Goal: Check status: Check status

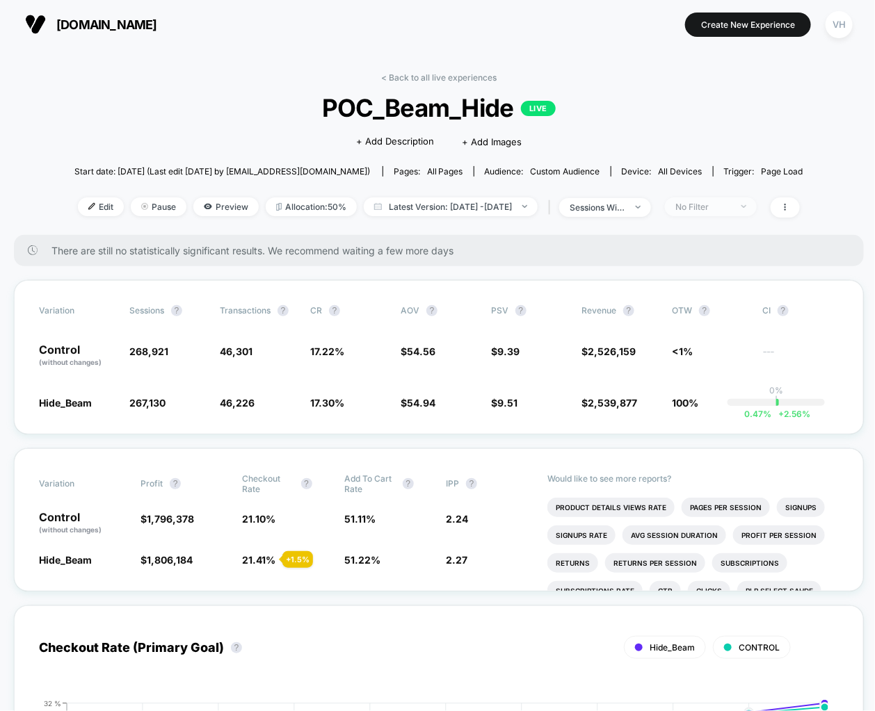
click at [702, 209] on div "No Filter" at bounding box center [703, 207] width 56 height 10
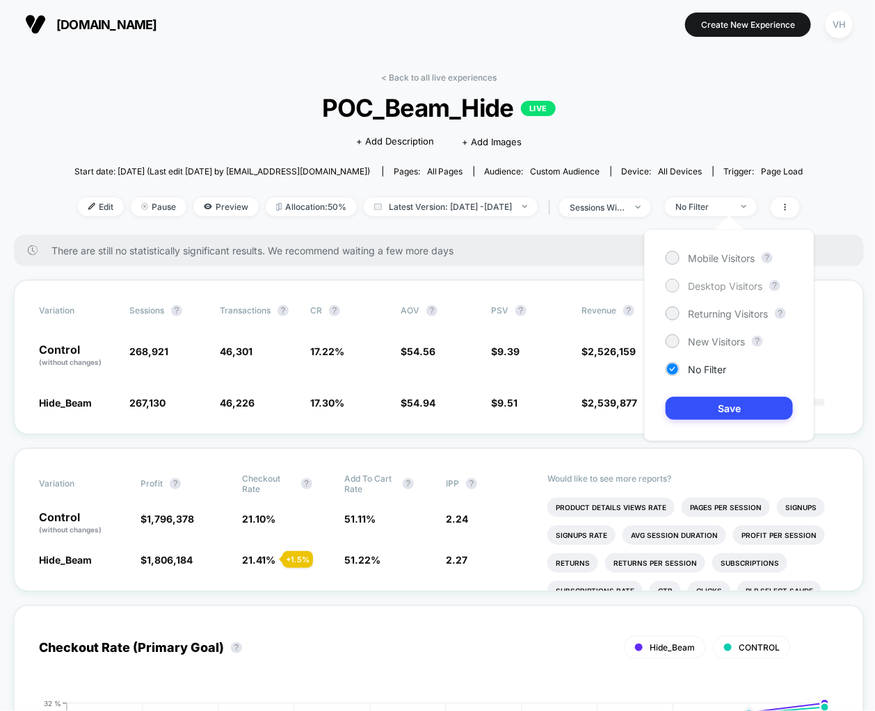
click at [706, 289] on span "Desktop Visitors" at bounding box center [725, 286] width 74 height 12
click at [704, 398] on button "Save" at bounding box center [728, 408] width 127 height 23
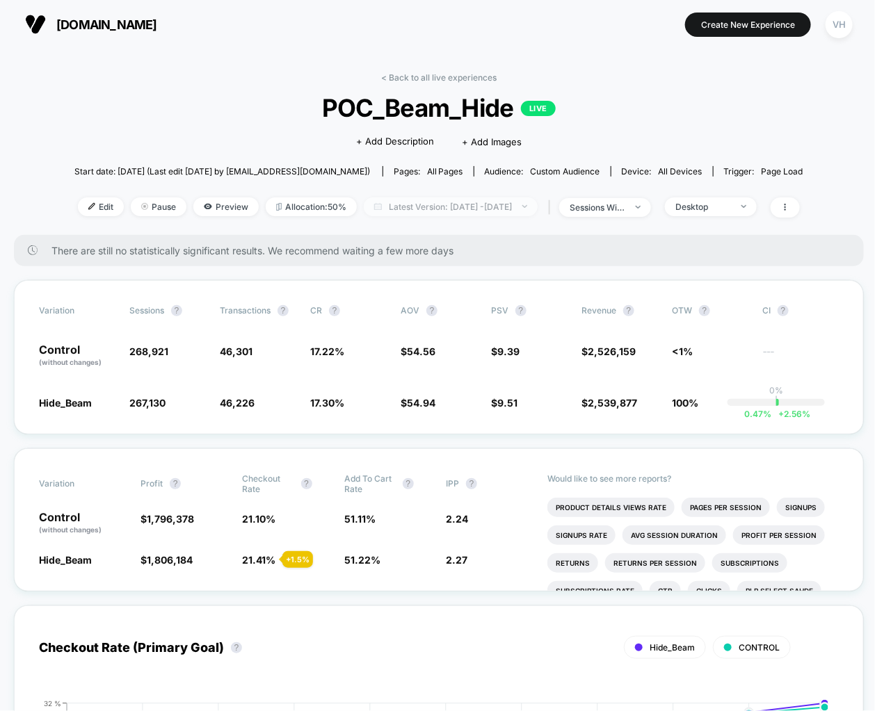
click at [467, 211] on span "Latest Version: [DATE] - [DATE]" at bounding box center [451, 206] width 174 height 19
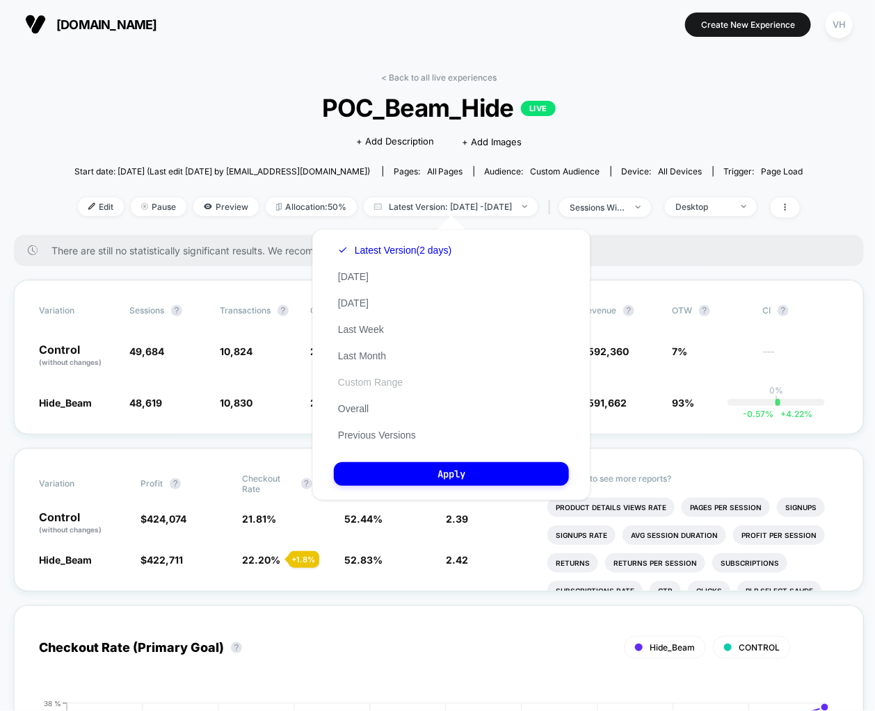
click at [395, 383] on button "Custom Range" at bounding box center [370, 382] width 73 height 13
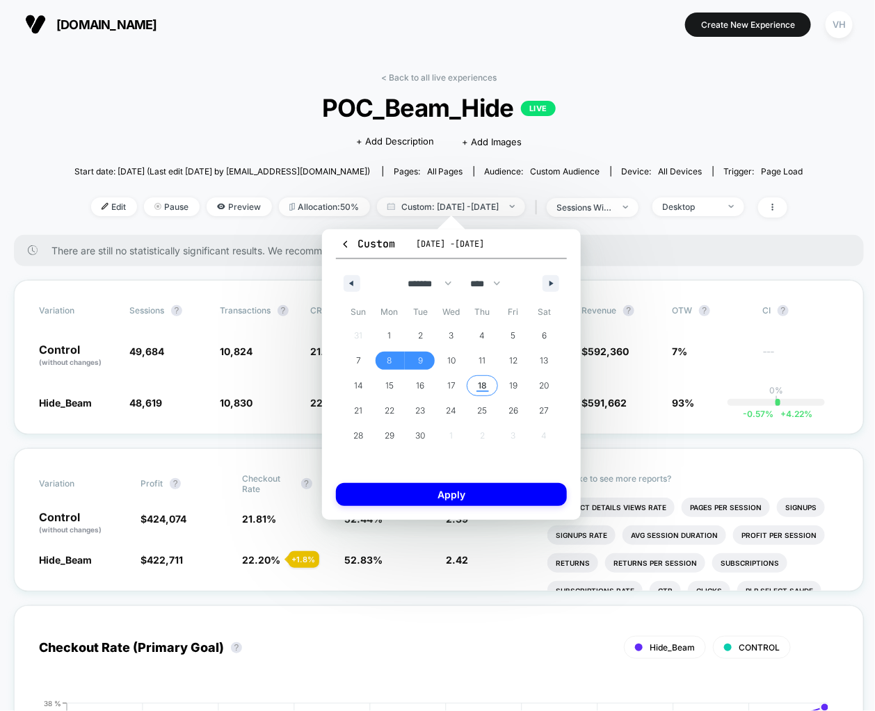
click at [485, 389] on span "18" at bounding box center [482, 385] width 9 height 25
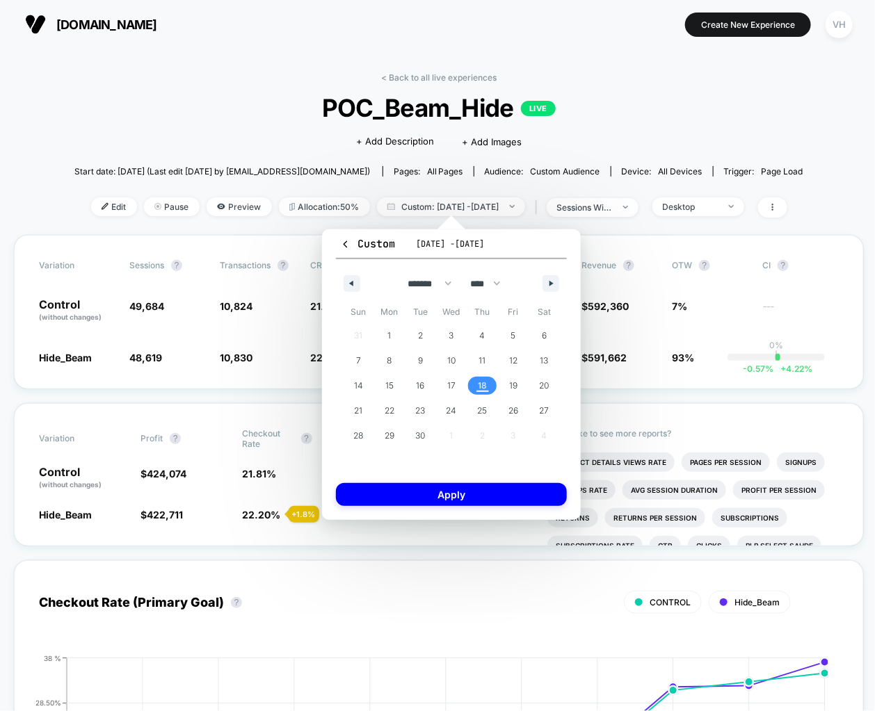
click at [485, 389] on span "18" at bounding box center [482, 385] width 9 height 25
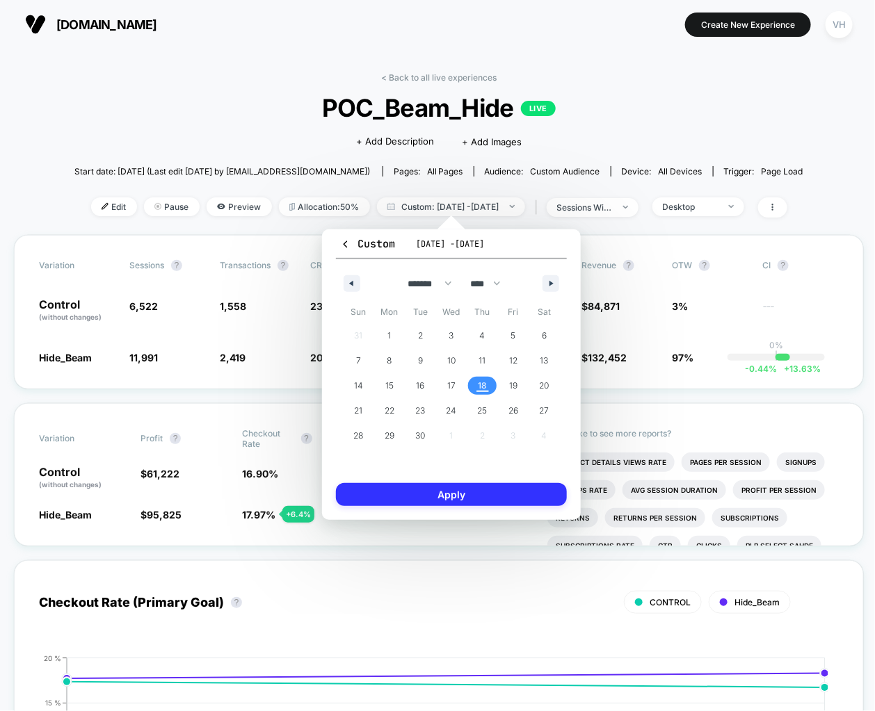
click at [479, 495] on button "Apply" at bounding box center [451, 494] width 231 height 23
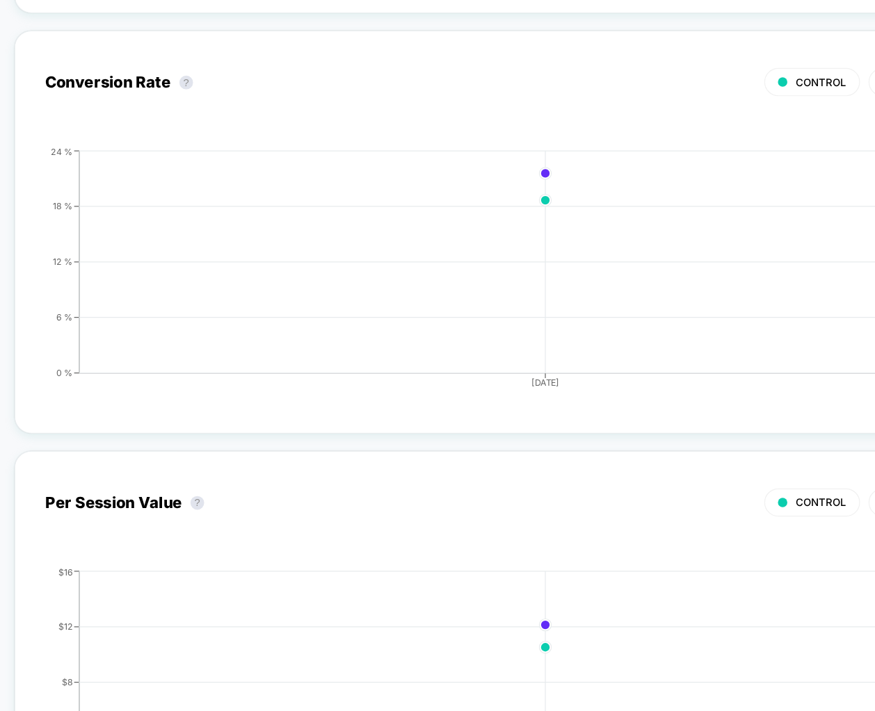
scroll to position [1244, 2]
